Goal: Book appointment/travel/reservation

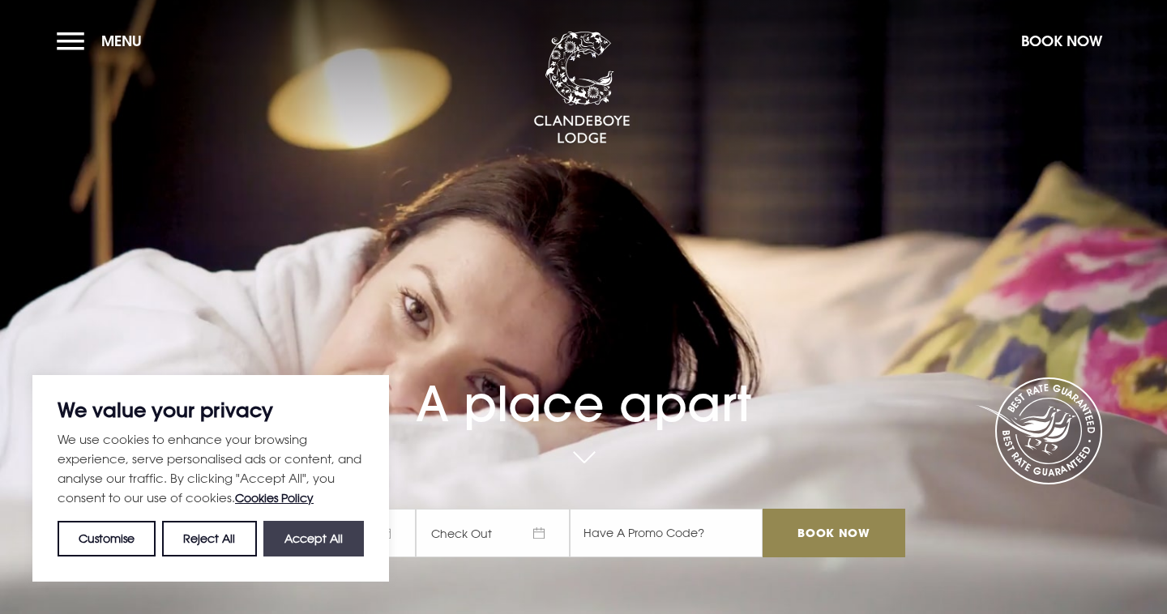
click at [297, 535] on button "Accept All" at bounding box center [313, 539] width 100 height 36
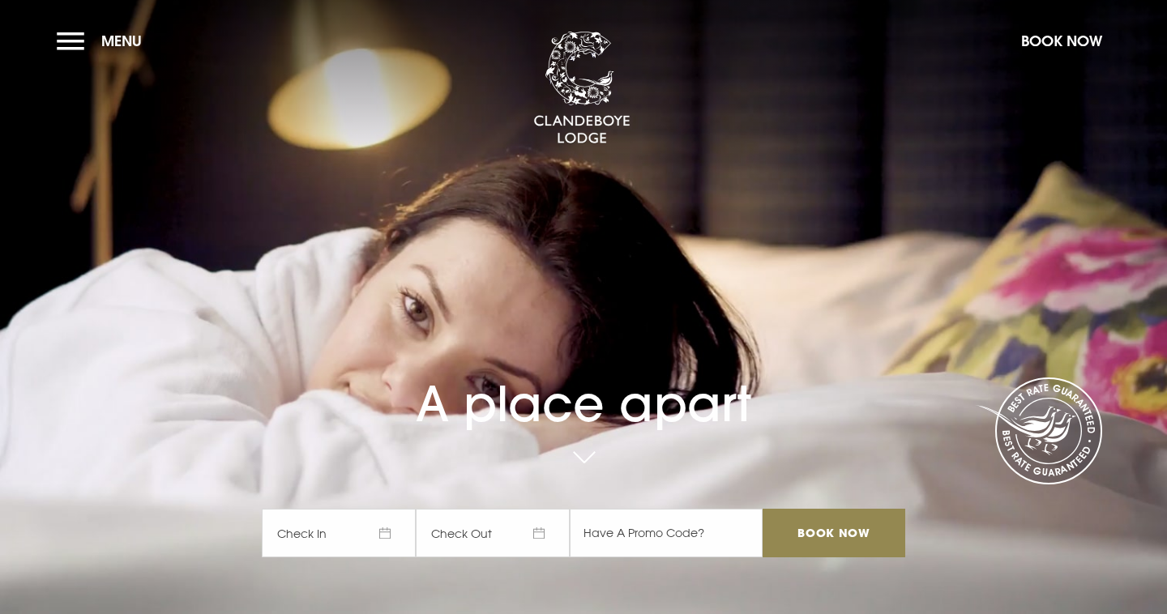
checkbox input "true"
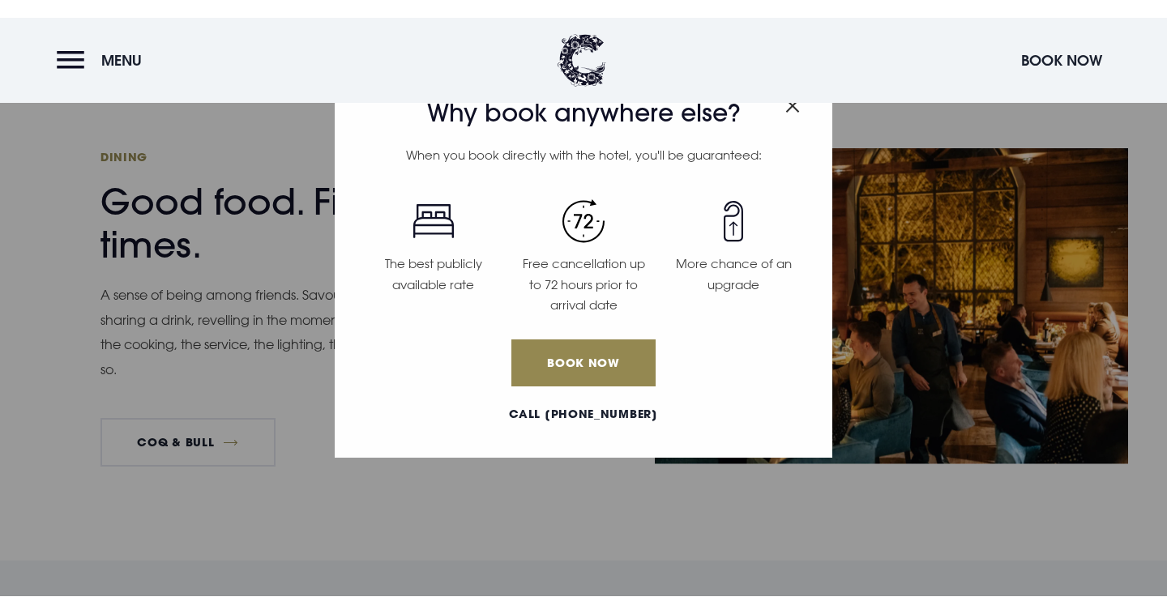
scroll to position [2431, 0]
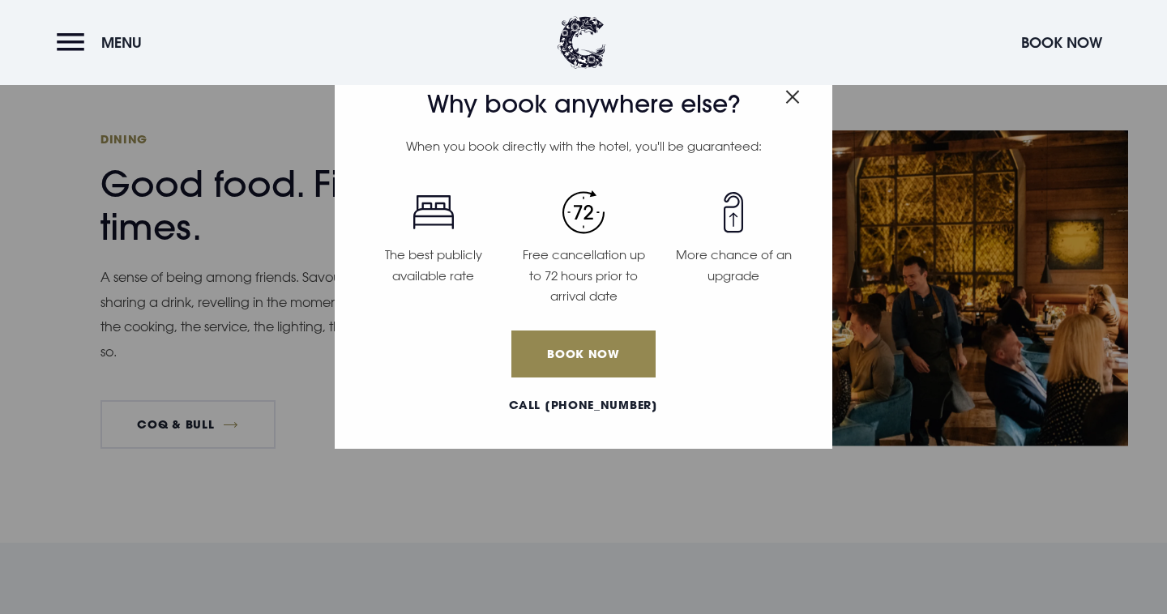
click at [408, 496] on div "Why book anywhere else? When you book directly with the hotel, you'll be guaran…" at bounding box center [583, 307] width 1167 height 614
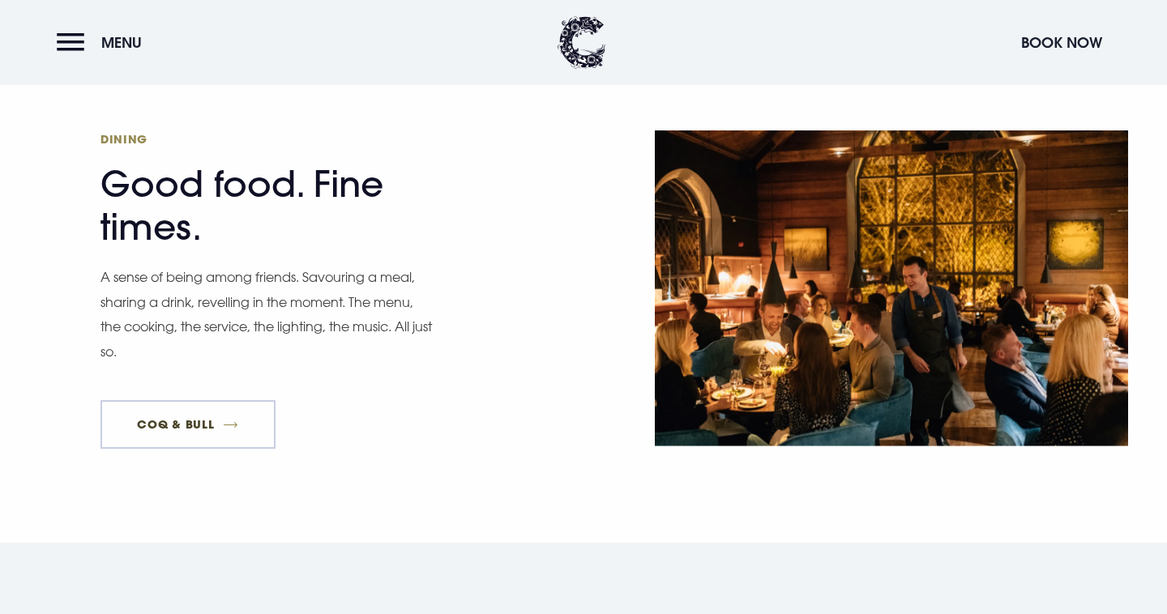
click at [180, 400] on link "Coq & Bull" at bounding box center [187, 424] width 175 height 49
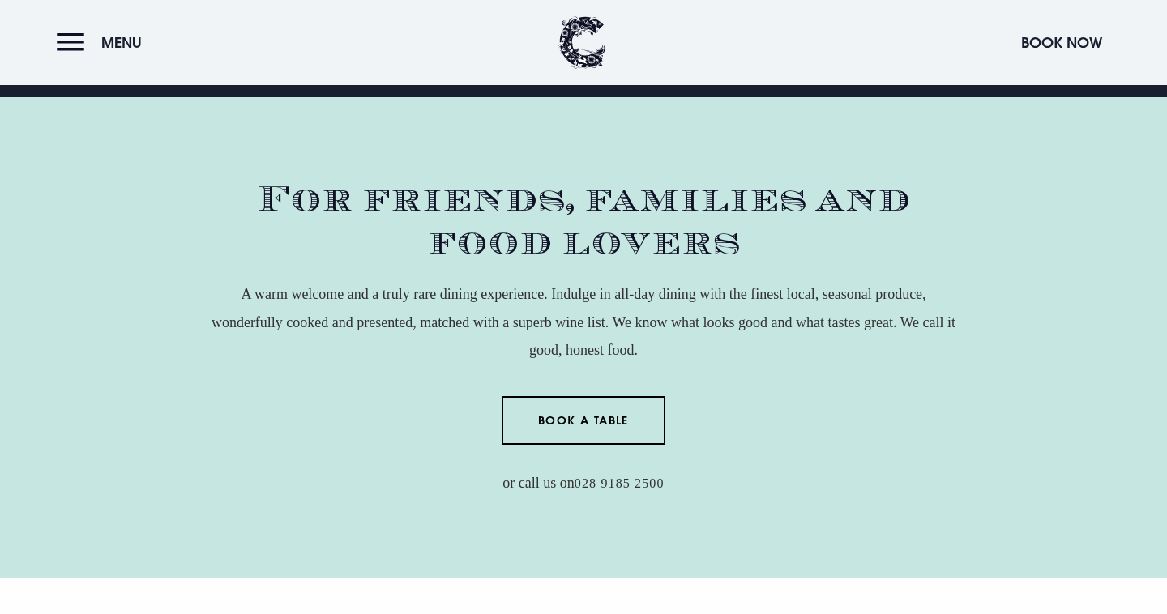
scroll to position [519, 0]
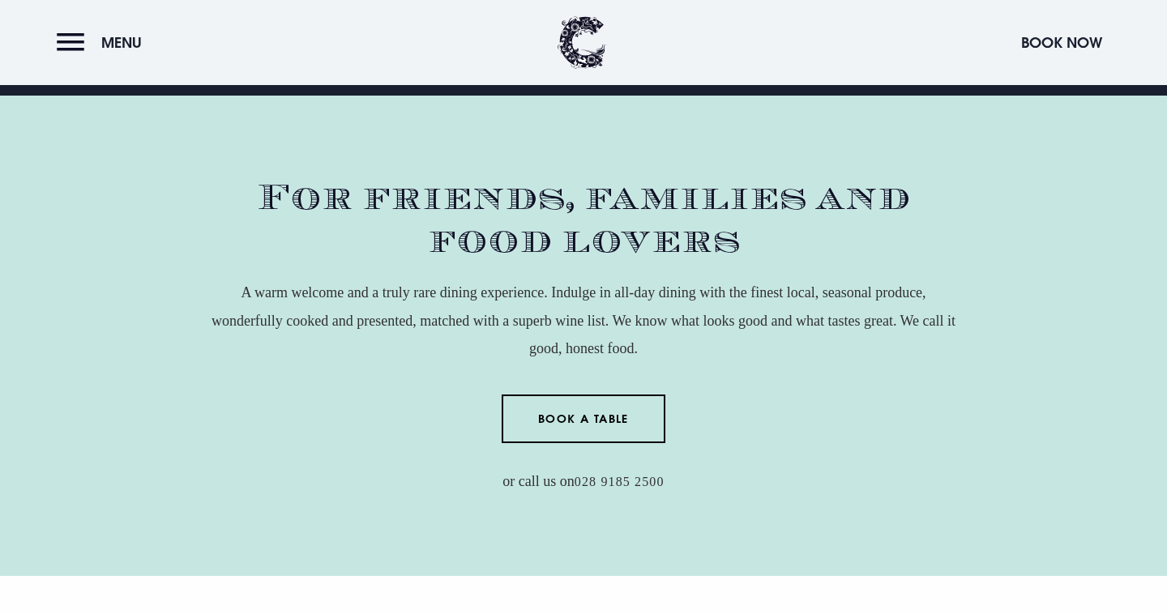
click at [747, 392] on div "For friends, families and food lovers A warm welcome and a truly rare dining ex…" at bounding box center [584, 336] width 746 height 319
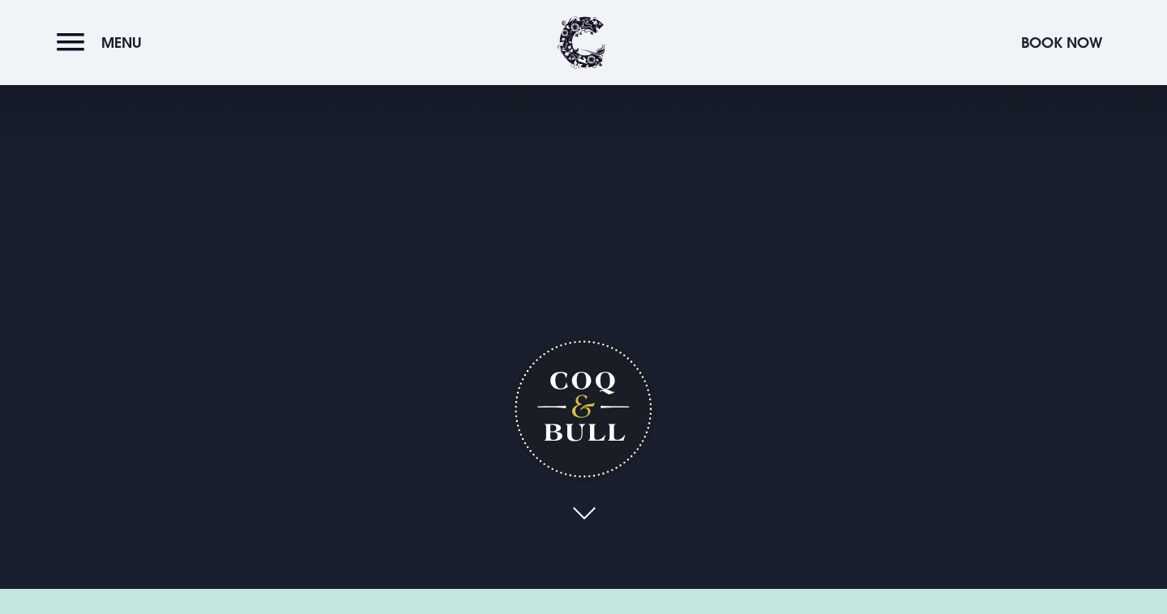
scroll to position [0, 0]
